Goal: Information Seeking & Learning: Learn about a topic

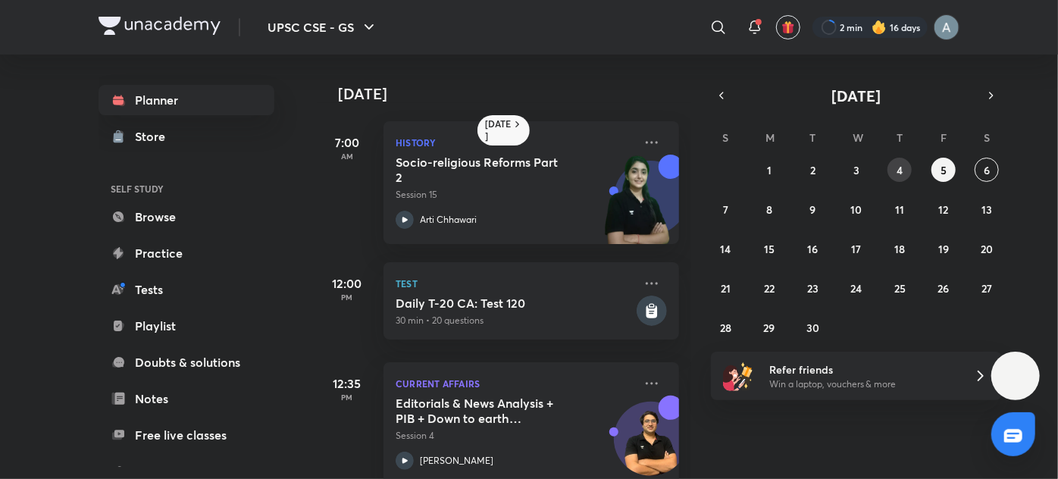
click at [901, 171] on abbr "4" at bounding box center [899, 170] width 6 height 14
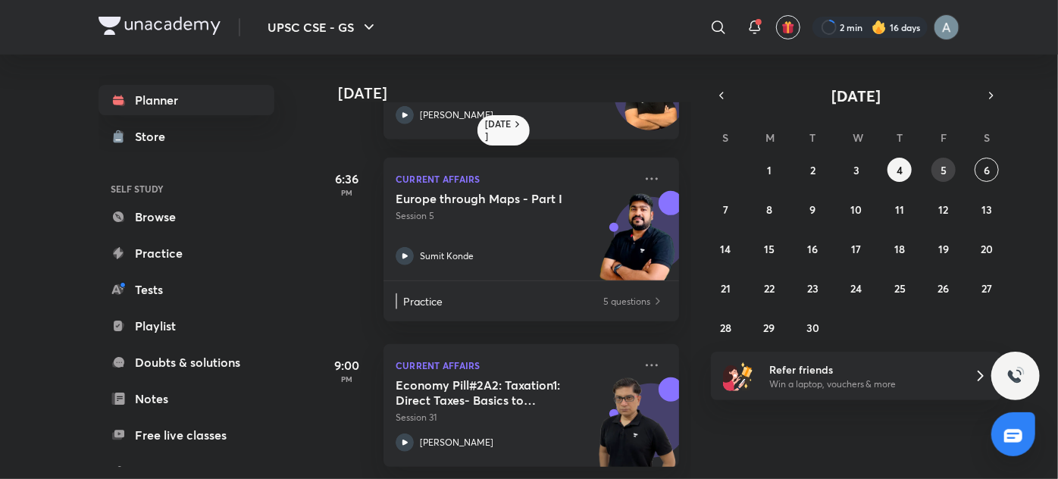
click at [946, 169] on abbr "5" at bounding box center [943, 170] width 6 height 14
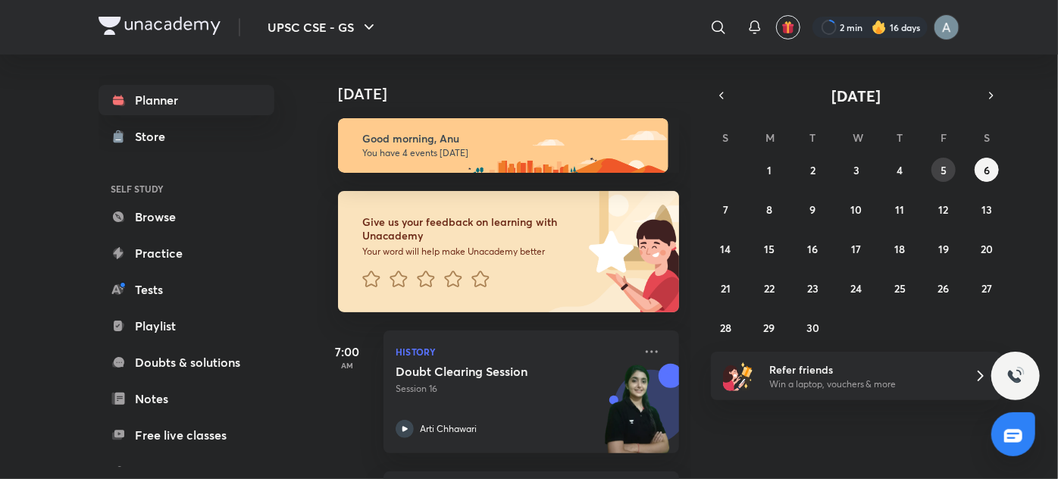
click at [943, 164] on abbr "5" at bounding box center [943, 170] width 6 height 14
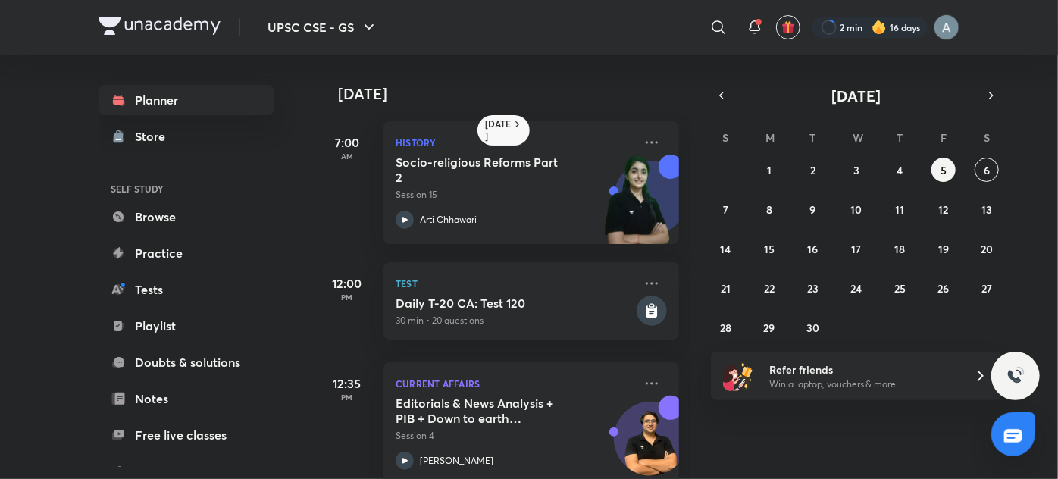
click at [566, 240] on div "History Socio-religious Reforms Part 2 Session 15 Arti Chhawari" at bounding box center [530, 182] width 295 height 123
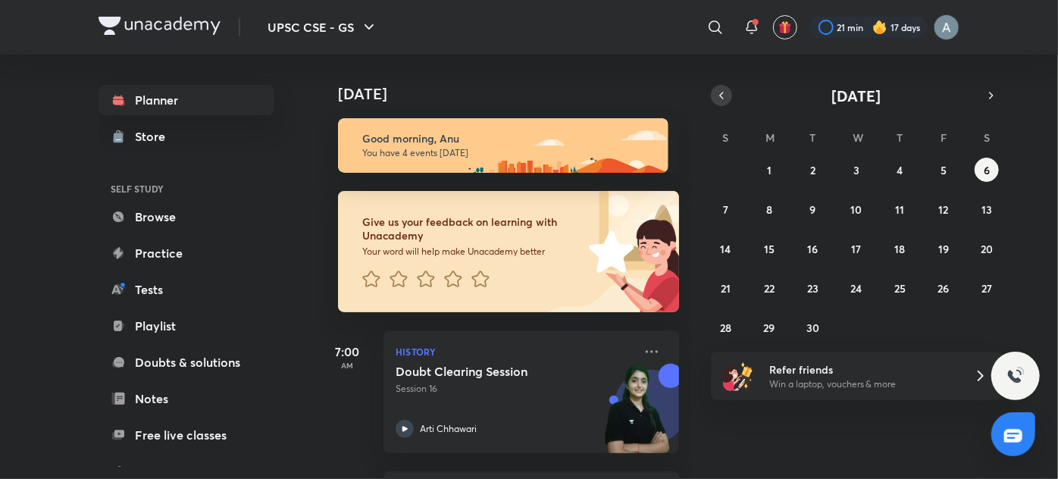
click at [725, 100] on icon "button" at bounding box center [721, 96] width 12 height 14
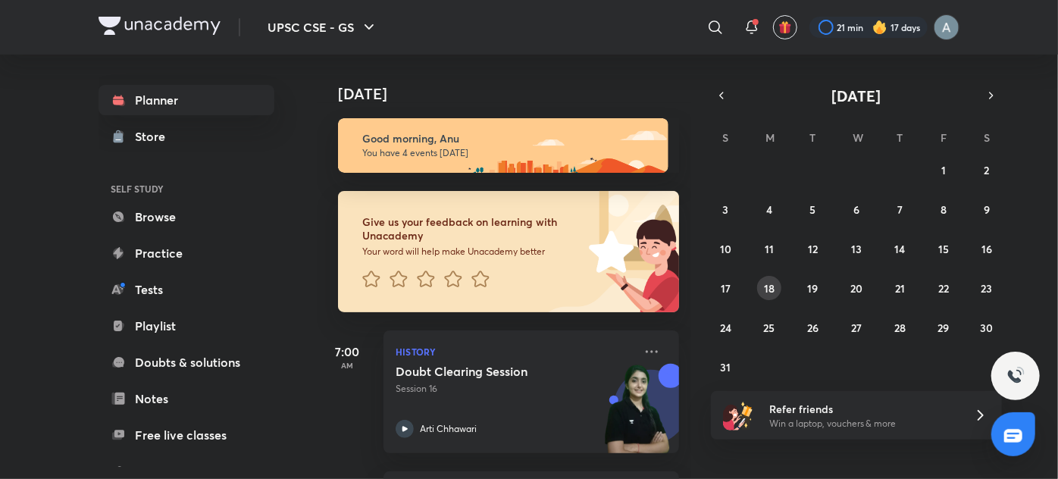
click at [774, 285] on abbr "18" at bounding box center [769, 288] width 11 height 14
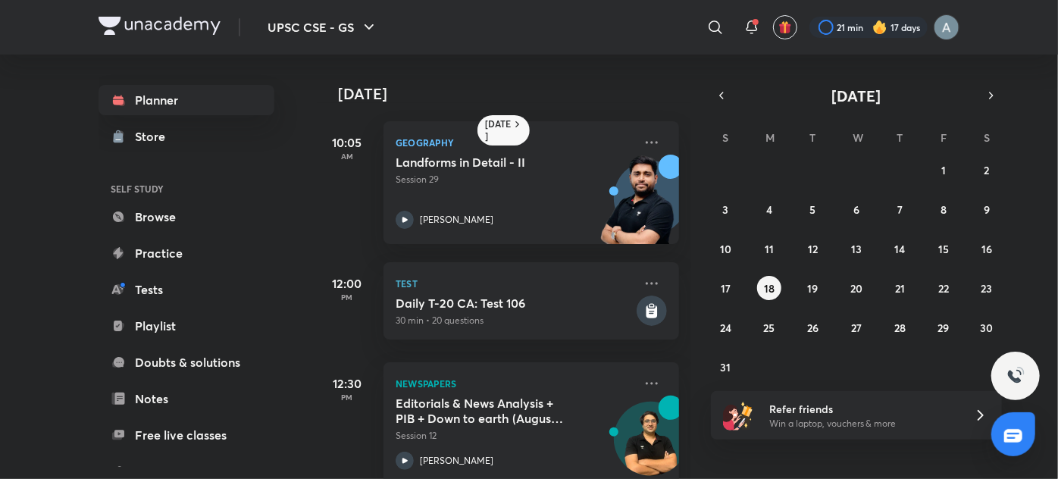
scroll to position [170, 0]
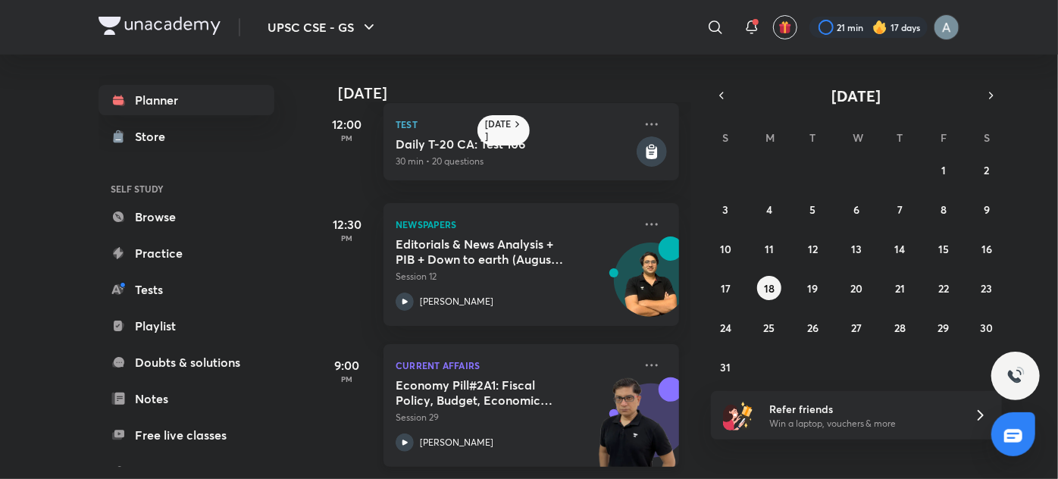
click at [511, 411] on p "Session 29" at bounding box center [515, 418] width 238 height 14
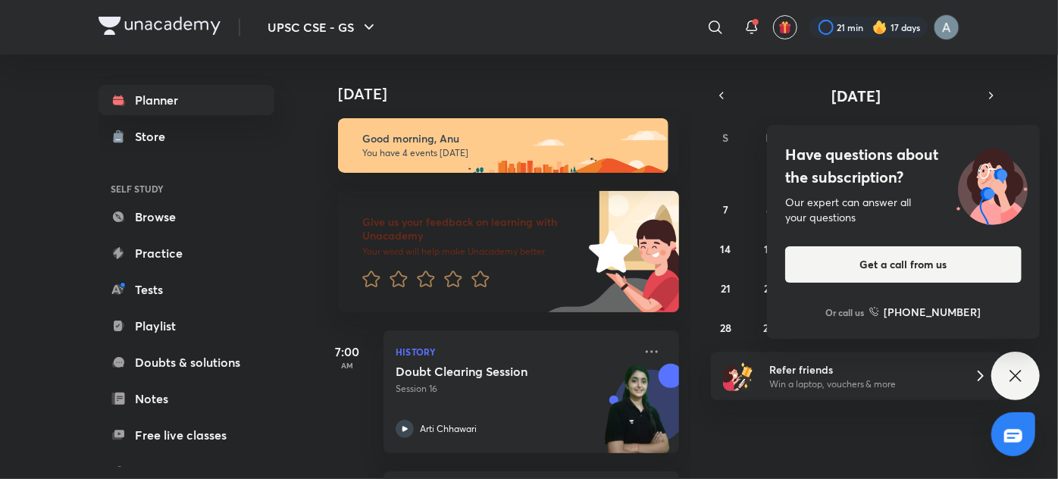
click at [1013, 379] on icon at bounding box center [1015, 376] width 18 height 18
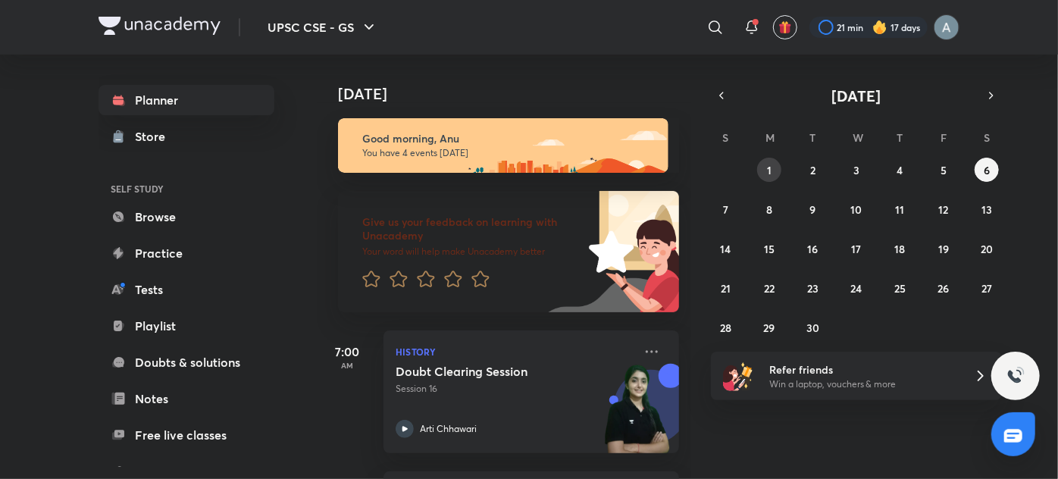
click at [768, 167] on abbr "1" at bounding box center [769, 170] width 5 height 14
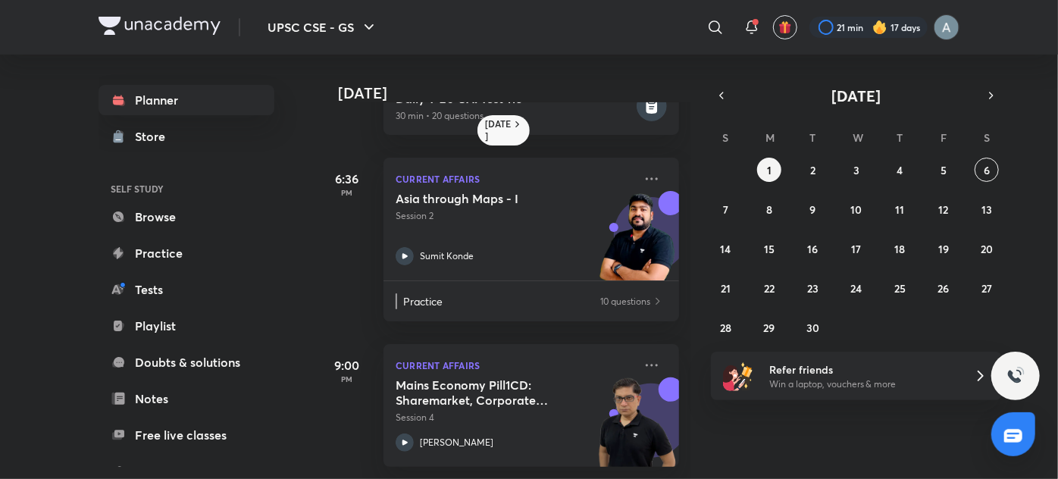
scroll to position [214, 0]
click at [611, 448] on img at bounding box center [637, 429] width 83 height 105
